Goal: Use online tool/utility: Utilize a website feature to perform a specific function

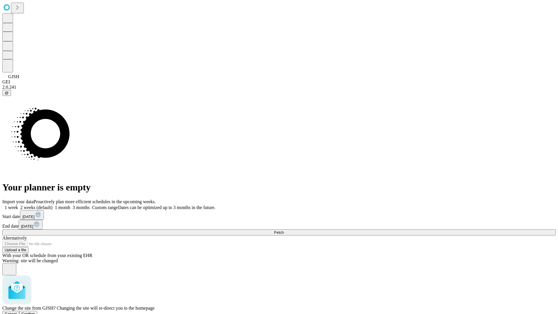
click at [35, 311] on span "Confirm" at bounding box center [28, 313] width 14 height 4
click at [70, 205] on label "1 month" at bounding box center [62, 207] width 18 height 5
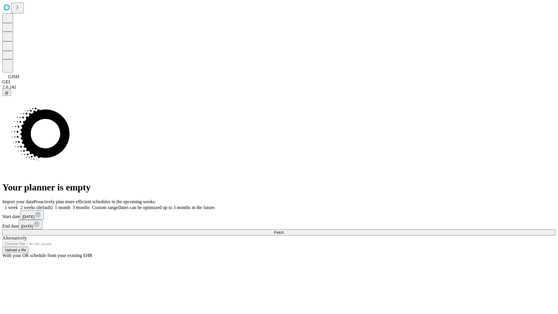
click at [283, 230] on span "Fetch" at bounding box center [279, 232] width 10 height 4
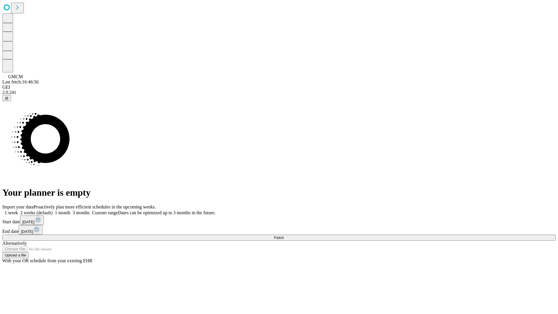
click at [70, 210] on label "1 month" at bounding box center [62, 212] width 18 height 5
click at [283, 235] on span "Fetch" at bounding box center [279, 237] width 10 height 4
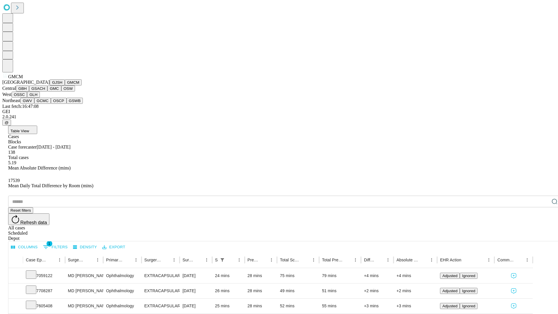
click at [29, 91] on button "GBH" at bounding box center [22, 88] width 13 height 6
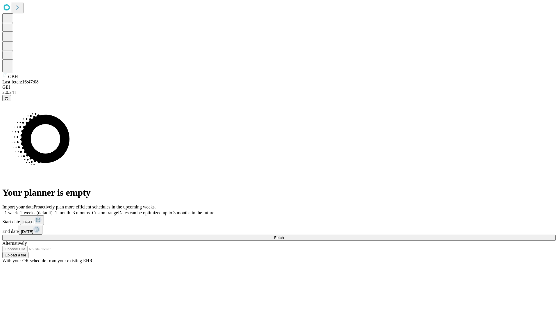
click at [70, 210] on label "1 month" at bounding box center [62, 212] width 18 height 5
click at [283, 235] on span "Fetch" at bounding box center [279, 237] width 10 height 4
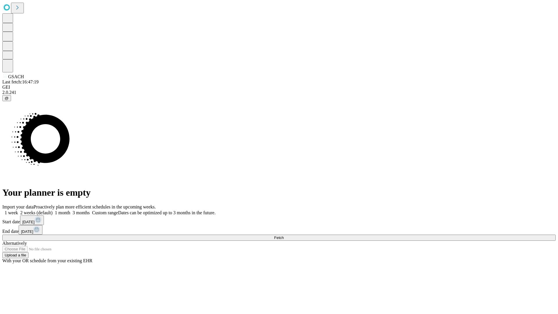
click at [70, 210] on label "1 month" at bounding box center [62, 212] width 18 height 5
click at [283, 235] on span "Fetch" at bounding box center [279, 237] width 10 height 4
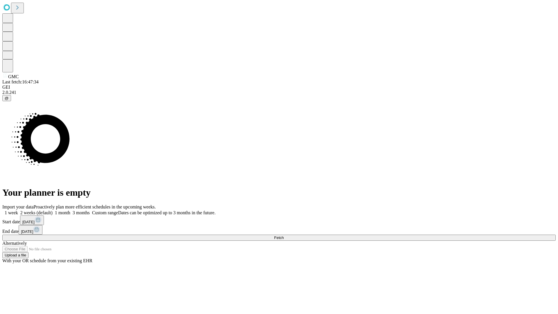
click at [283, 235] on span "Fetch" at bounding box center [279, 237] width 10 height 4
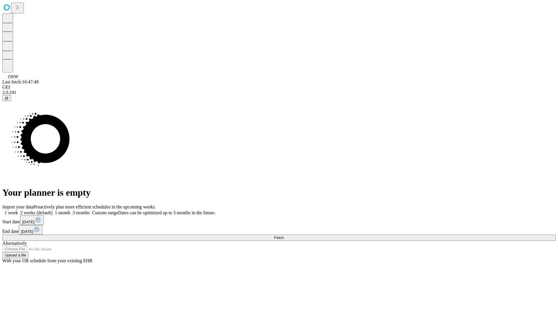
click at [70, 210] on label "1 month" at bounding box center [62, 212] width 18 height 5
click at [283, 235] on span "Fetch" at bounding box center [279, 237] width 10 height 4
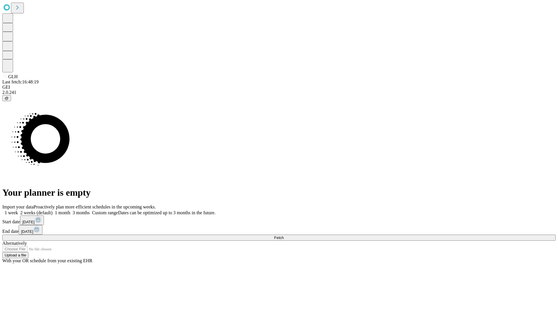
click at [70, 210] on label "1 month" at bounding box center [62, 212] width 18 height 5
click at [283, 235] on span "Fetch" at bounding box center [279, 237] width 10 height 4
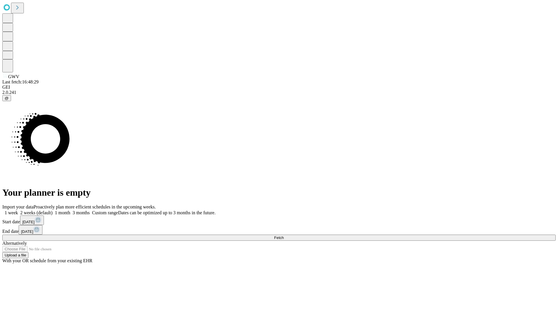
click at [70, 210] on label "1 month" at bounding box center [62, 212] width 18 height 5
click at [283, 235] on span "Fetch" at bounding box center [279, 237] width 10 height 4
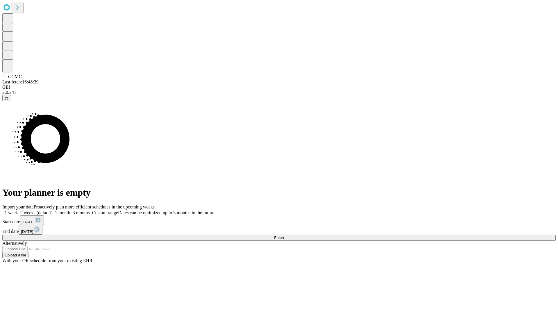
click at [70, 210] on label "1 month" at bounding box center [62, 212] width 18 height 5
click at [283, 235] on span "Fetch" at bounding box center [279, 237] width 10 height 4
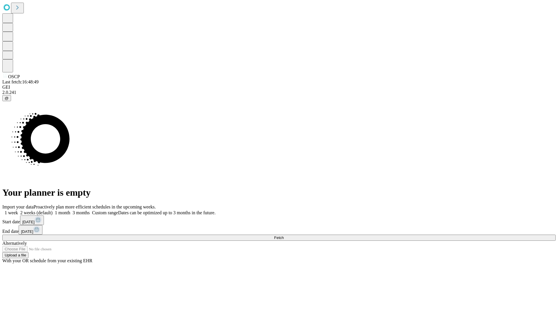
click at [70, 210] on label "1 month" at bounding box center [62, 212] width 18 height 5
click at [283, 235] on span "Fetch" at bounding box center [279, 237] width 10 height 4
